Goal: Information Seeking & Learning: Learn about a topic

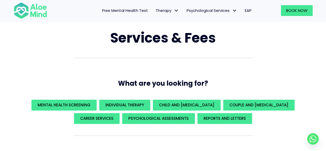
scroll to position [52, 0]
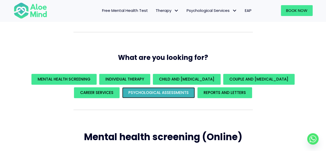
click at [180, 93] on span "Psychological assessments" at bounding box center [158, 92] width 60 height 5
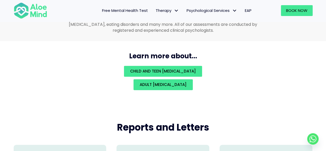
scroll to position [1145, 0]
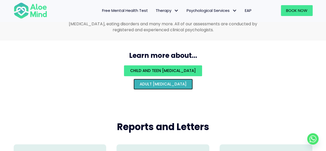
click at [180, 81] on link "Adult [MEDICAL_DATA]" at bounding box center [162, 84] width 59 height 11
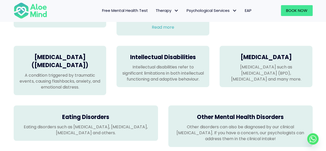
scroll to position [438, 0]
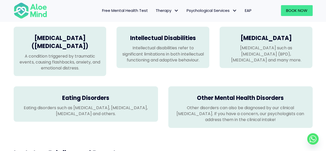
click at [0, 39] on div "What can Aloe Mind assess? At Aloe Mind we provide child and adult psychologica…" at bounding box center [163, 16] width 326 height 241
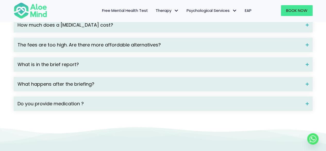
scroll to position [747, 0]
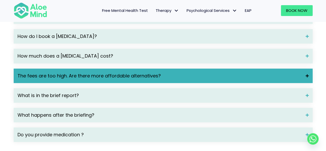
click at [138, 78] on div "The fees are too high. Are there more affordable alternatives?" at bounding box center [163, 76] width 299 height 14
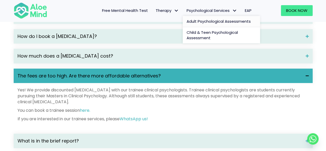
click at [199, 22] on span "Adult Psychological Assessments" at bounding box center [219, 21] width 64 height 5
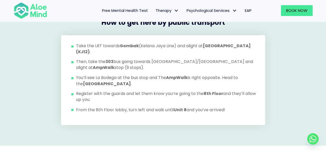
scroll to position [412, 0]
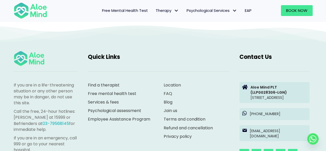
scroll to position [882, 0]
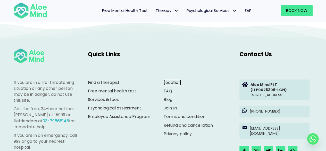
click at [169, 85] on link "Location" at bounding box center [172, 82] width 17 height 6
